Goal: Task Accomplishment & Management: Use online tool/utility

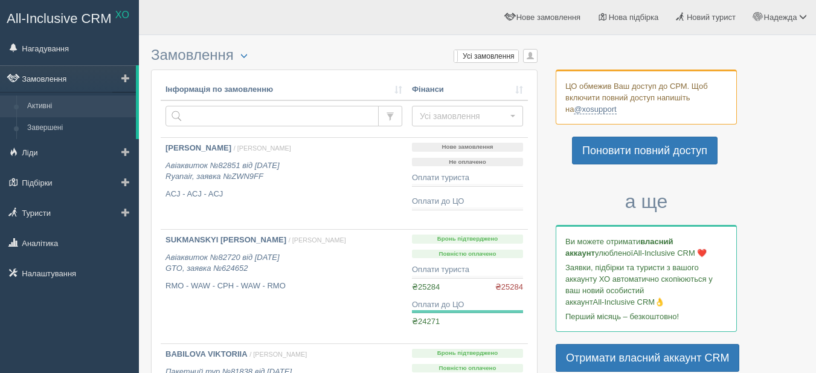
click at [34, 75] on link "Замовлення" at bounding box center [68, 78] width 136 height 27
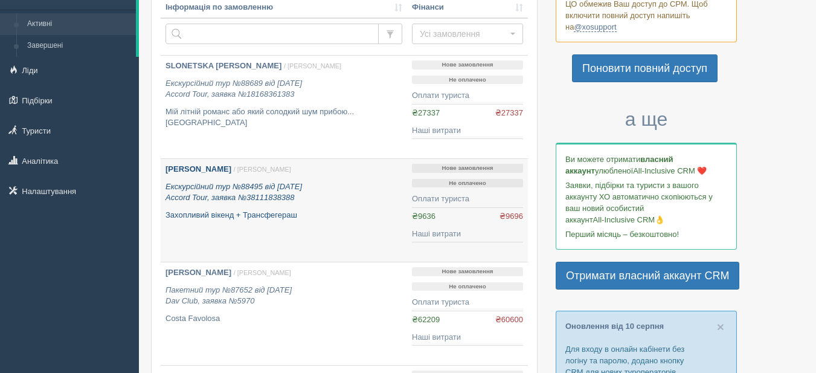
scroll to position [121, 0]
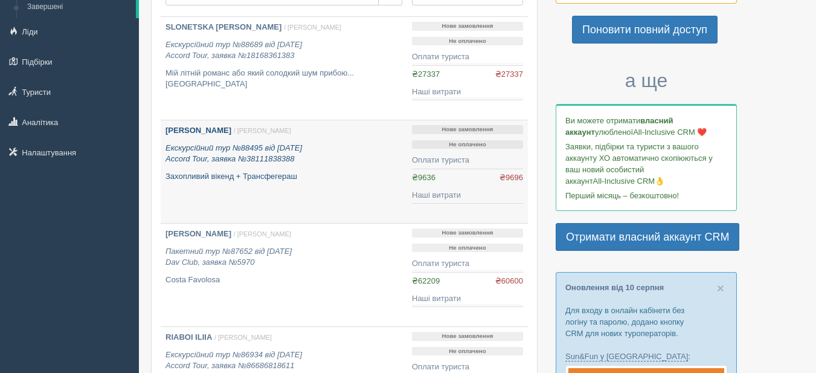
click at [188, 126] on b "[PERSON_NAME]" at bounding box center [198, 130] width 66 height 9
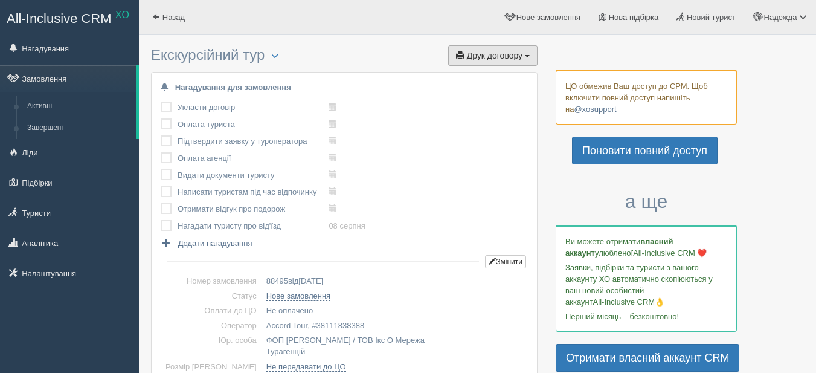
click at [495, 54] on span "Друк договору" at bounding box center [495, 56] width 56 height 10
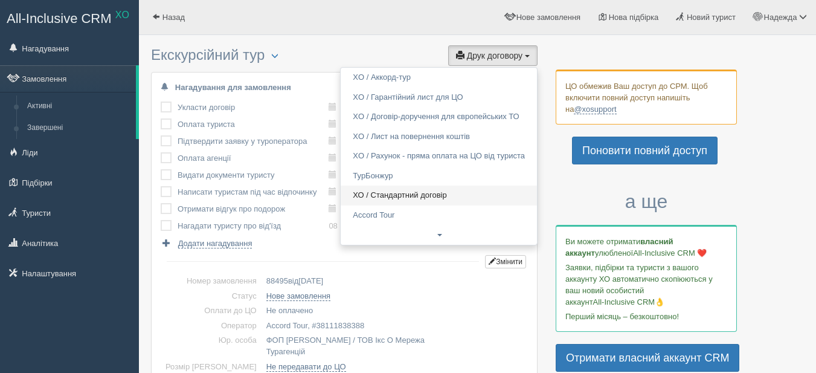
click at [430, 196] on link "ХО / Стандартний договір" at bounding box center [439, 195] width 196 height 20
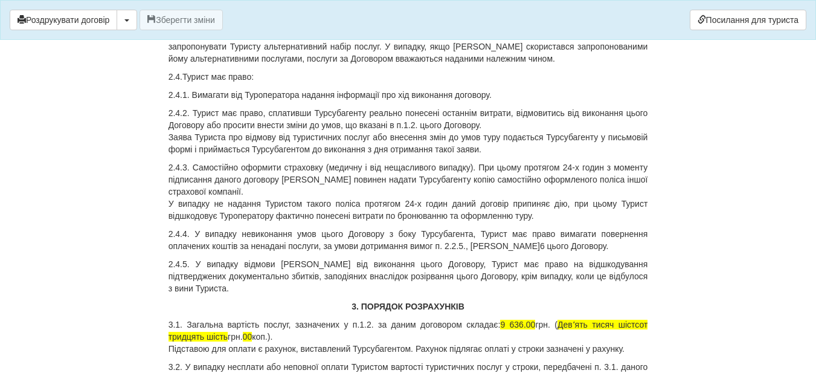
scroll to position [1510, 0]
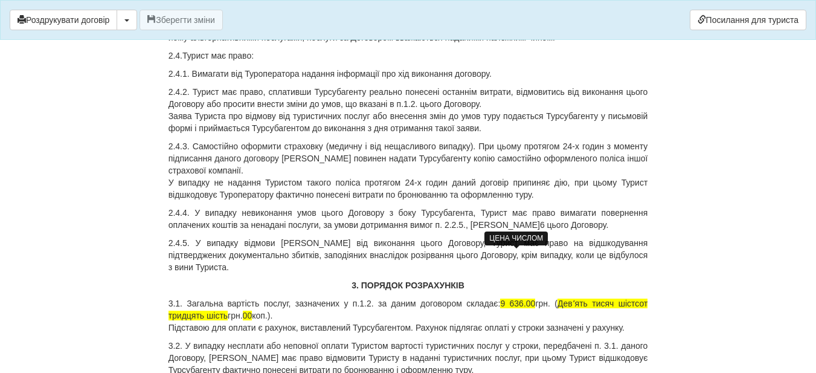
click at [522, 298] on span "9 636.00" at bounding box center [517, 303] width 35 height 10
click at [228, 297] on p "3.1. Загальна вартість послуг, зазначених у п.1.2. за даним договором складає: …" at bounding box center [409, 315] width 480 height 36
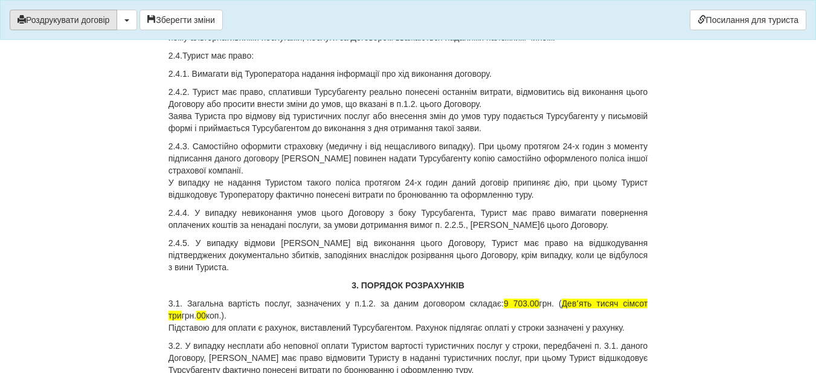
click at [48, 21] on button "Роздрукувати договір" at bounding box center [64, 20] width 108 height 21
drag, startPoint x: 73, startPoint y: 23, endPoint x: 620, endPoint y: 330, distance: 626.8
click at [73, 24] on button "Роздрукувати договір" at bounding box center [64, 20] width 108 height 21
